Goal: Check status

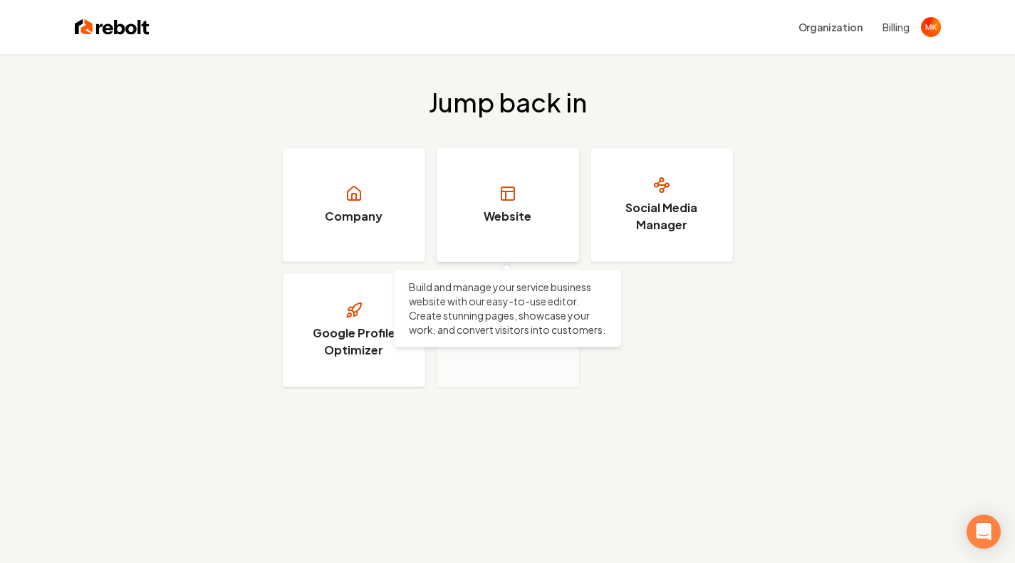
click at [516, 208] on h3 "Website" at bounding box center [507, 216] width 48 height 17
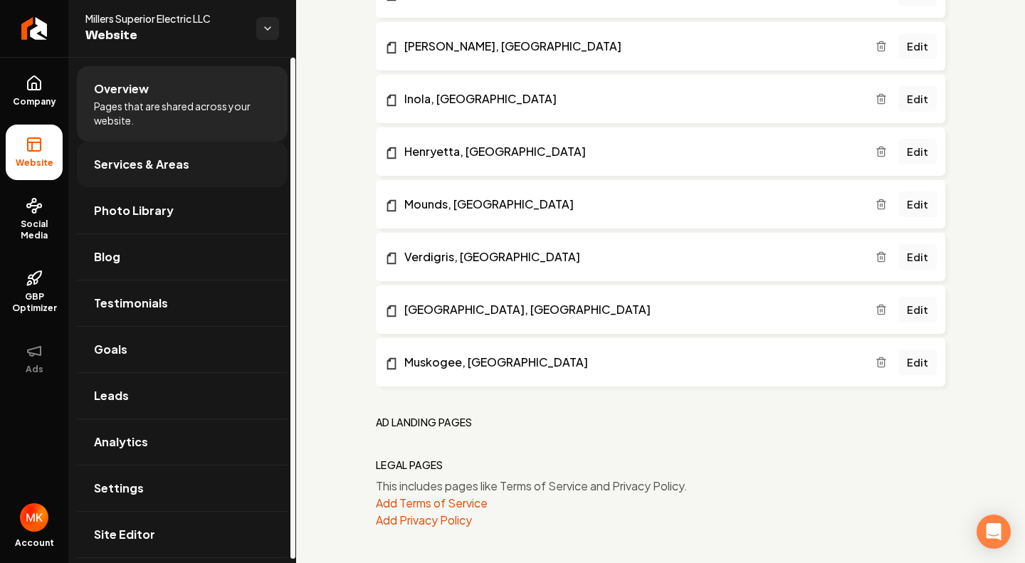
scroll to position [4, 0]
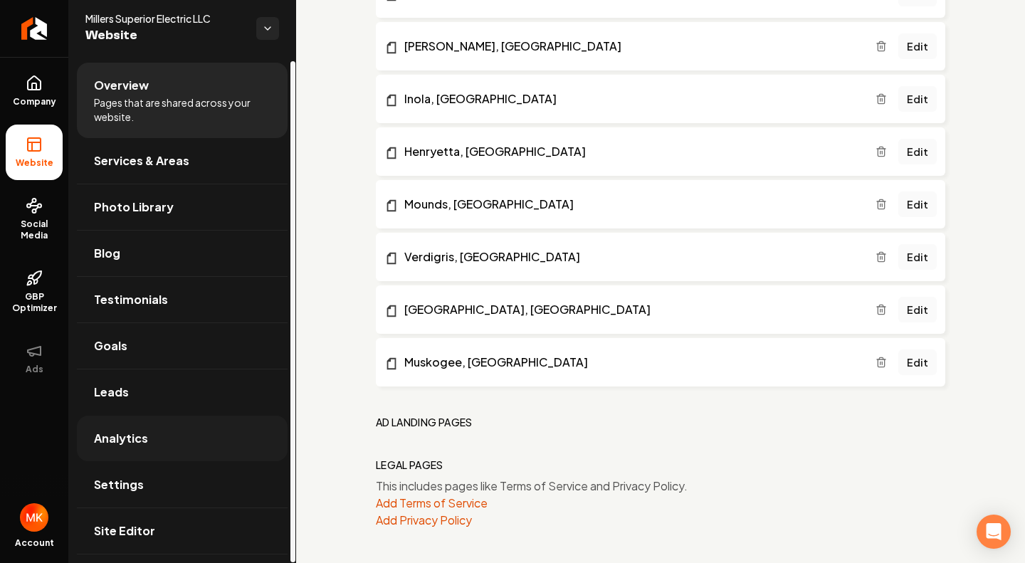
click at [152, 444] on link "Analytics" at bounding box center [182, 439] width 211 height 46
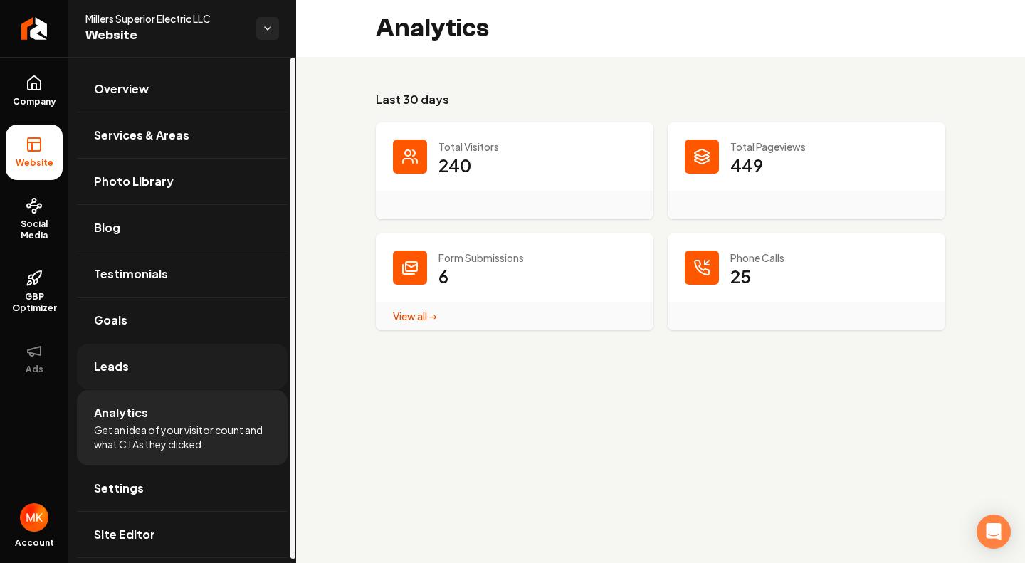
click at [157, 367] on link "Leads" at bounding box center [182, 367] width 211 height 46
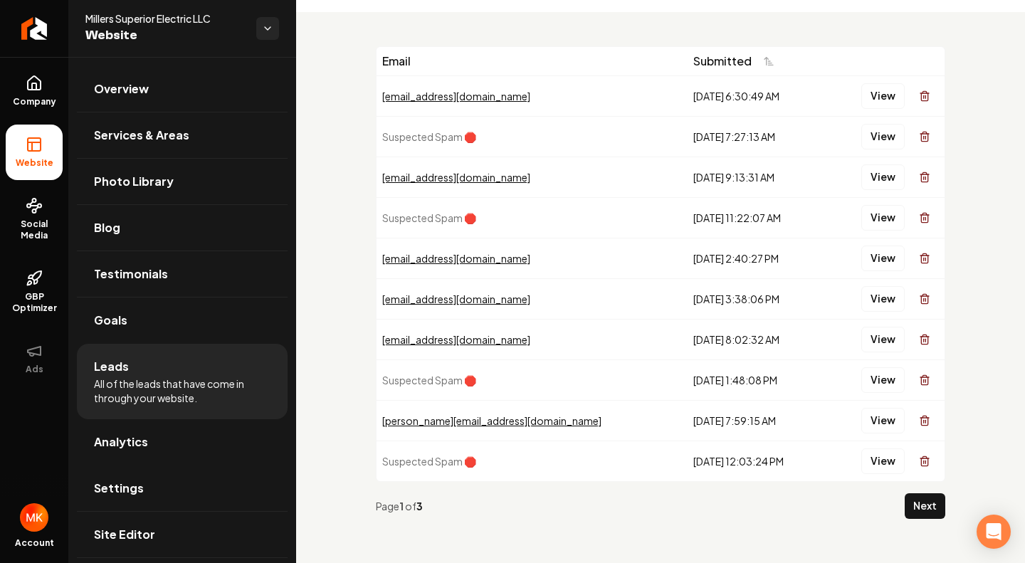
scroll to position [46, 0]
click at [879, 130] on button "View" at bounding box center [882, 136] width 43 height 26
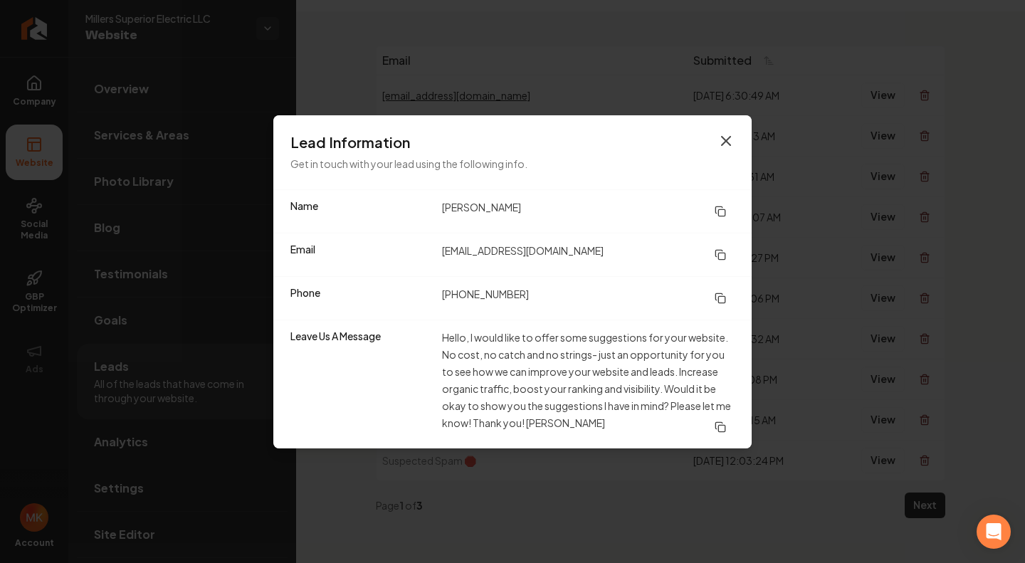
click at [725, 140] on icon "button" at bounding box center [726, 141] width 9 height 9
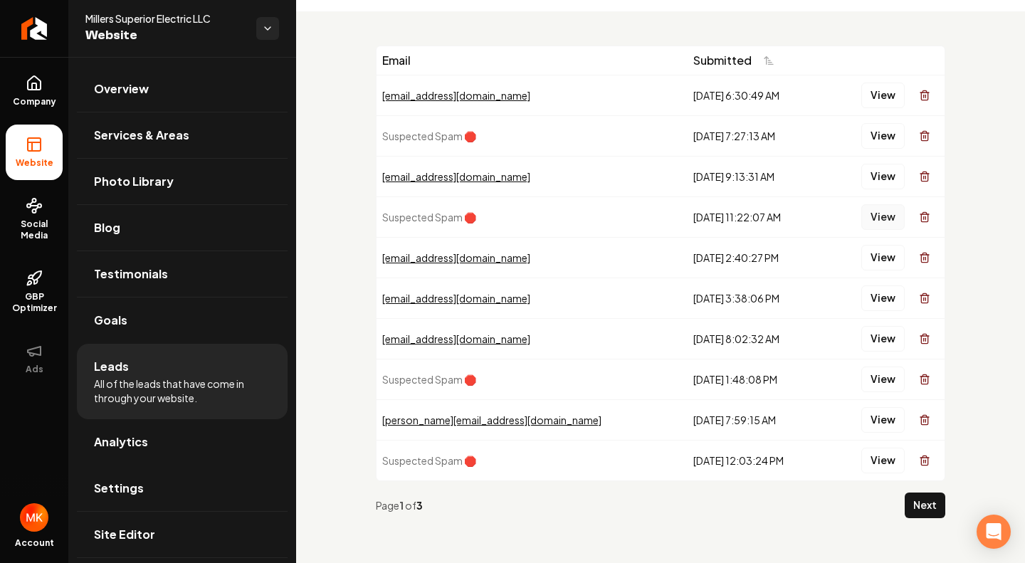
click at [864, 216] on button "View" at bounding box center [882, 217] width 43 height 26
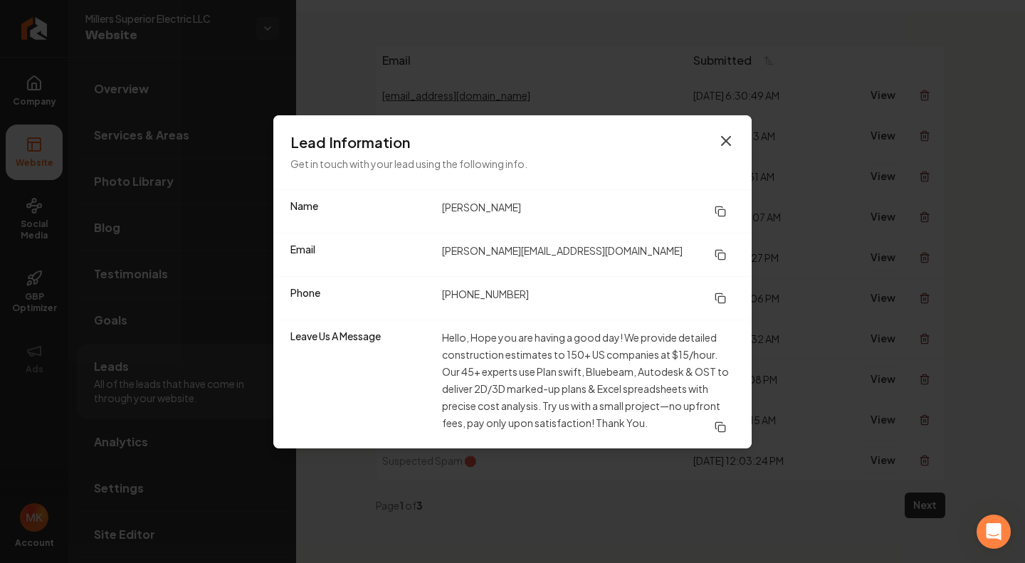
click at [733, 141] on icon "button" at bounding box center [726, 140] width 17 height 17
